Goal: Task Accomplishment & Management: Use online tool/utility

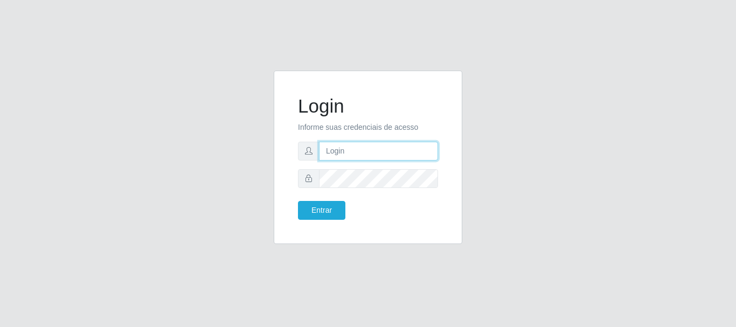
click at [354, 157] on input "text" at bounding box center [378, 151] width 119 height 19
drag, startPoint x: 370, startPoint y: 151, endPoint x: 420, endPoint y: 147, distance: 50.3
click at [420, 147] on input "ian@galiottoAa123456" at bounding box center [378, 151] width 119 height 19
type input "[PERSON_NAME]@[PERSON_NAME]"
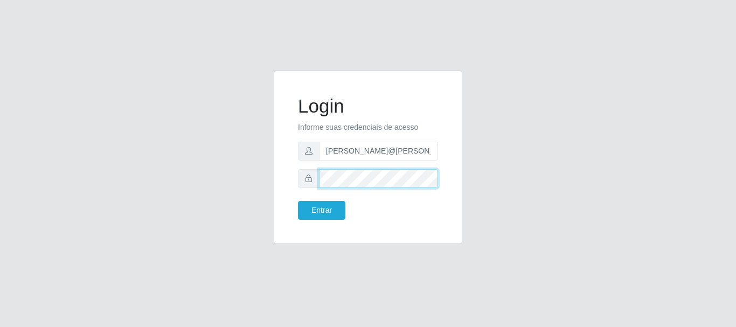
click at [298, 201] on button "Entrar" at bounding box center [321, 210] width 47 height 19
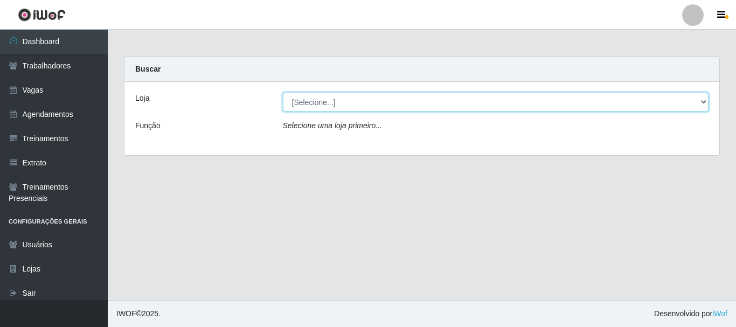
click at [488, 105] on select "[Selecione...] [GEOGRAPHIC_DATA]" at bounding box center [496, 102] width 426 height 19
select select "279"
click at [283, 93] on select "[Selecione...] [GEOGRAPHIC_DATA]" at bounding box center [496, 102] width 426 height 19
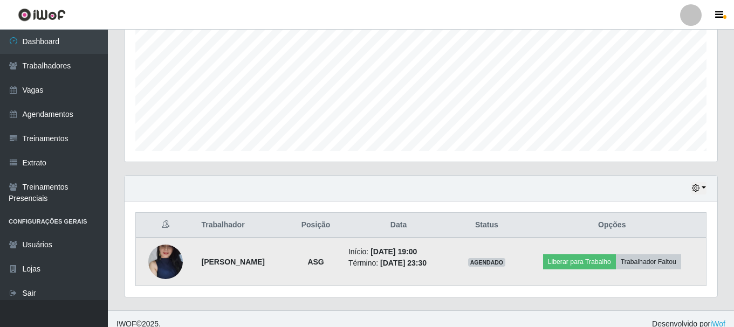
scroll to position [245, 0]
